Goal: Task Accomplishment & Management: Manage account settings

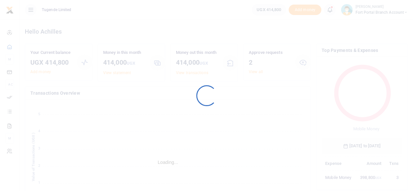
scroll to position [86, 76]
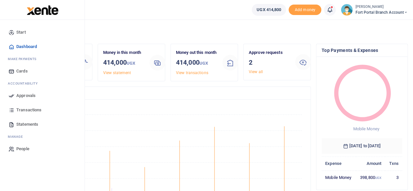
click at [28, 93] on span "Approvals" at bounding box center [25, 95] width 19 height 7
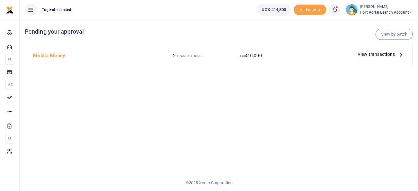
click at [397, 53] on icon at bounding box center [400, 54] width 7 height 7
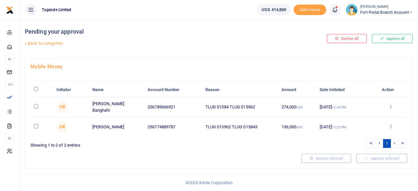
click at [34, 124] on input "checkbox" at bounding box center [36, 126] width 4 height 4
checkbox input "true"
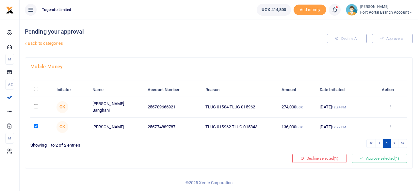
click at [35, 106] on input "checkbox" at bounding box center [36, 106] width 4 height 4
checkbox input "true"
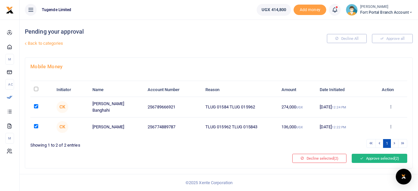
click at [376, 156] on button "Approve selected (2)" at bounding box center [378, 158] width 55 height 9
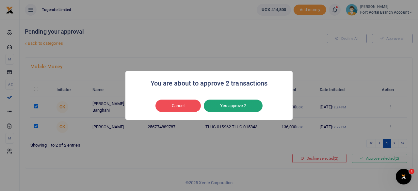
click at [235, 106] on button "Yes approve 2" at bounding box center [233, 105] width 59 height 12
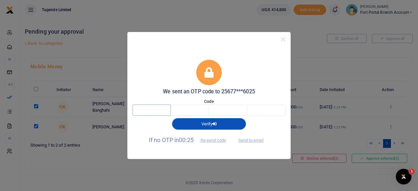
click at [158, 109] on input "text" at bounding box center [151, 109] width 38 height 11
type input "2"
type input "0"
type input "2"
type input "6"
